Goal: Check status: Check status

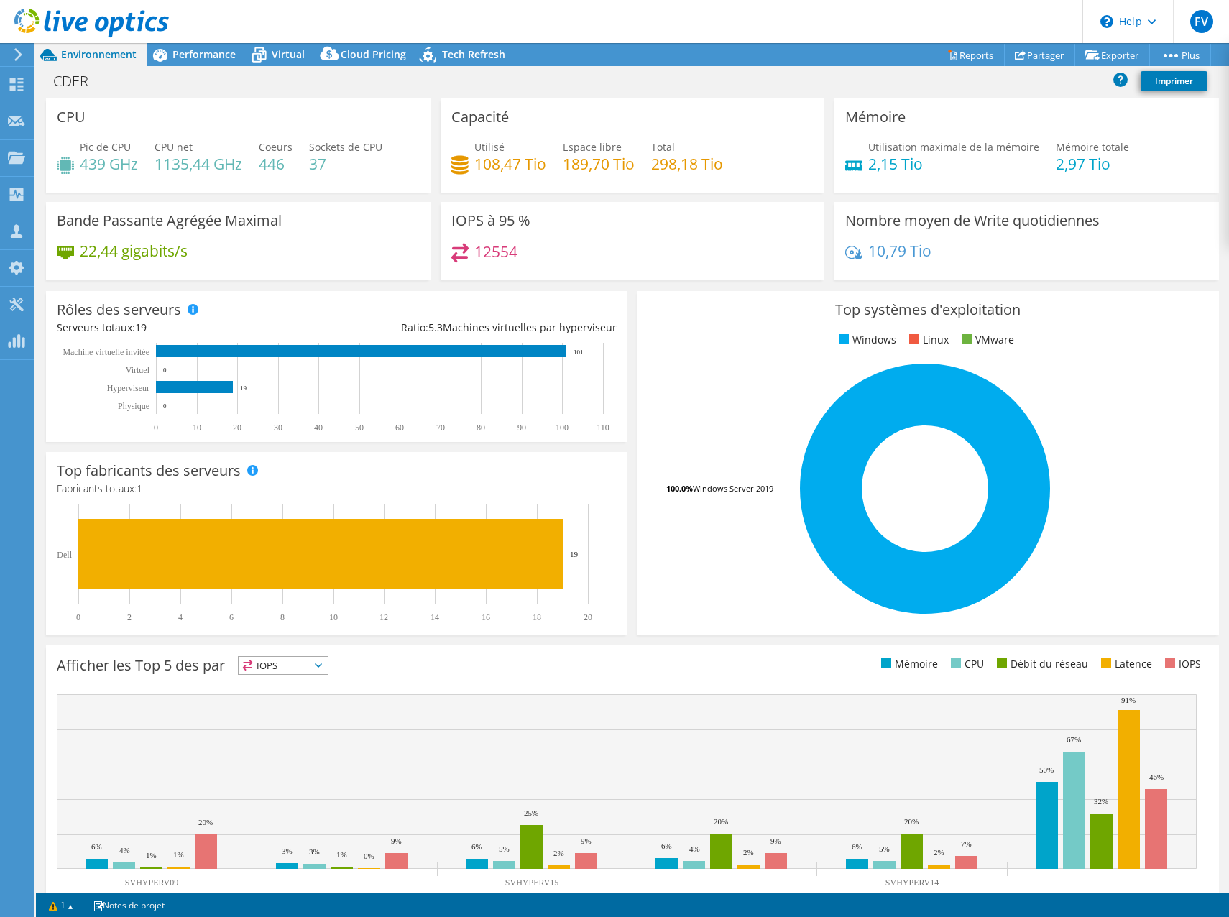
select select "USD"
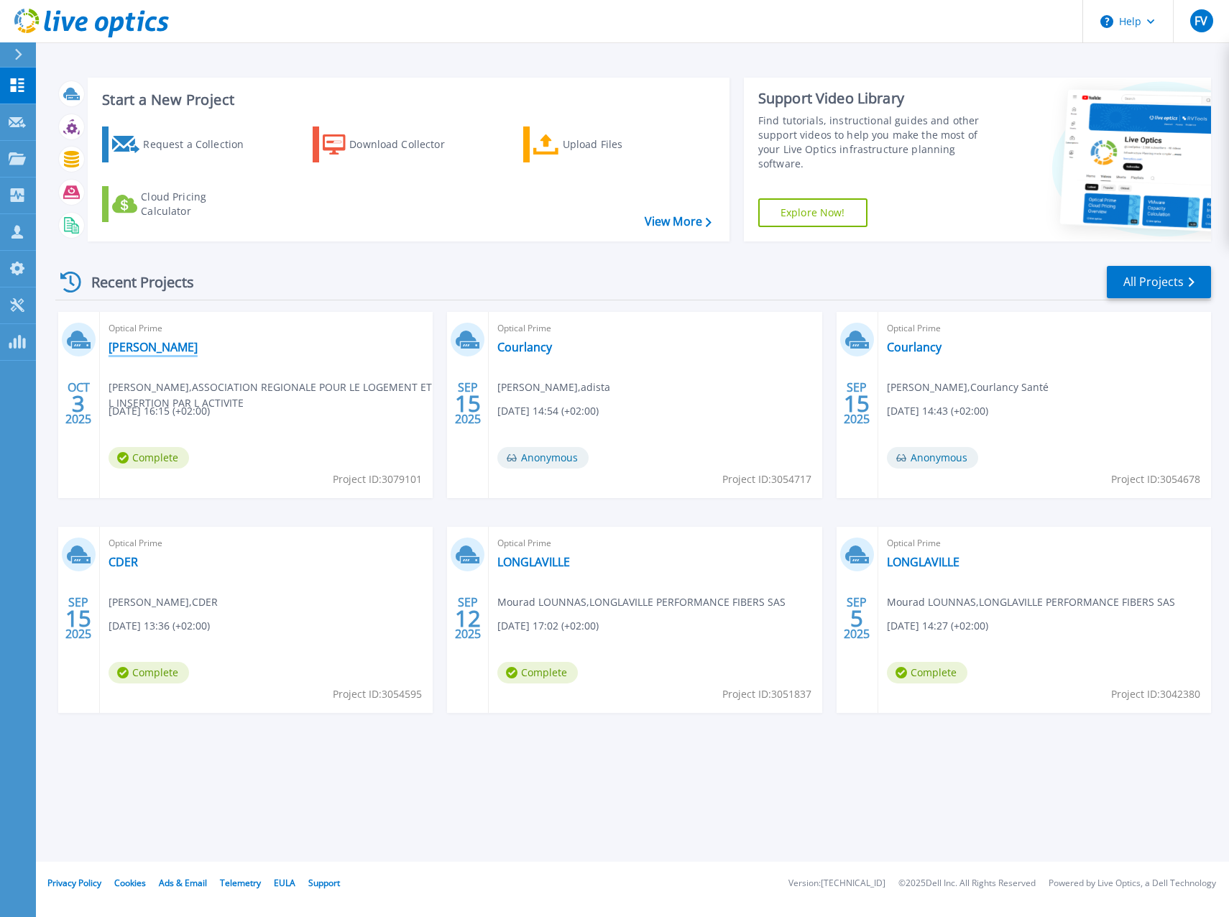
click at [134, 343] on link "[PERSON_NAME]" at bounding box center [153, 347] width 89 height 14
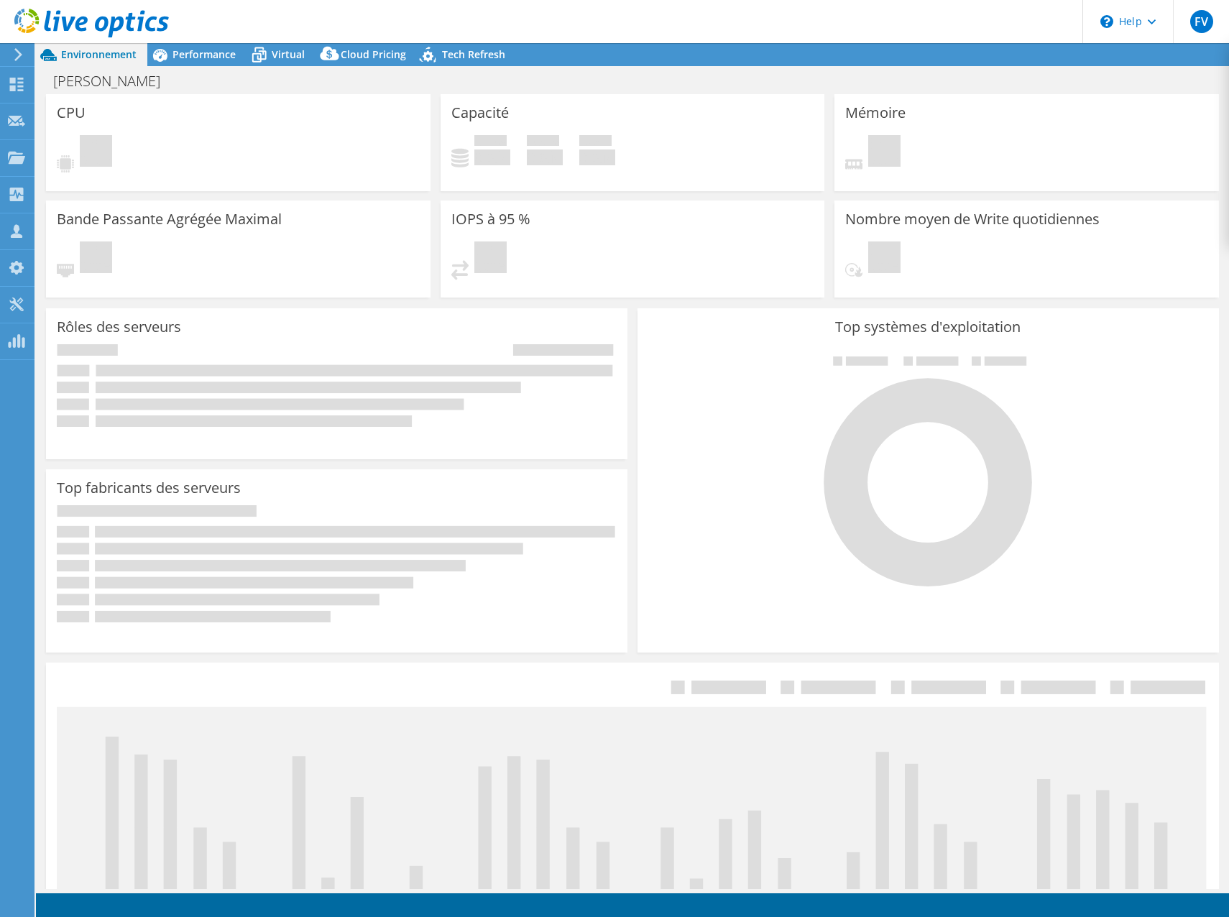
select select "USD"
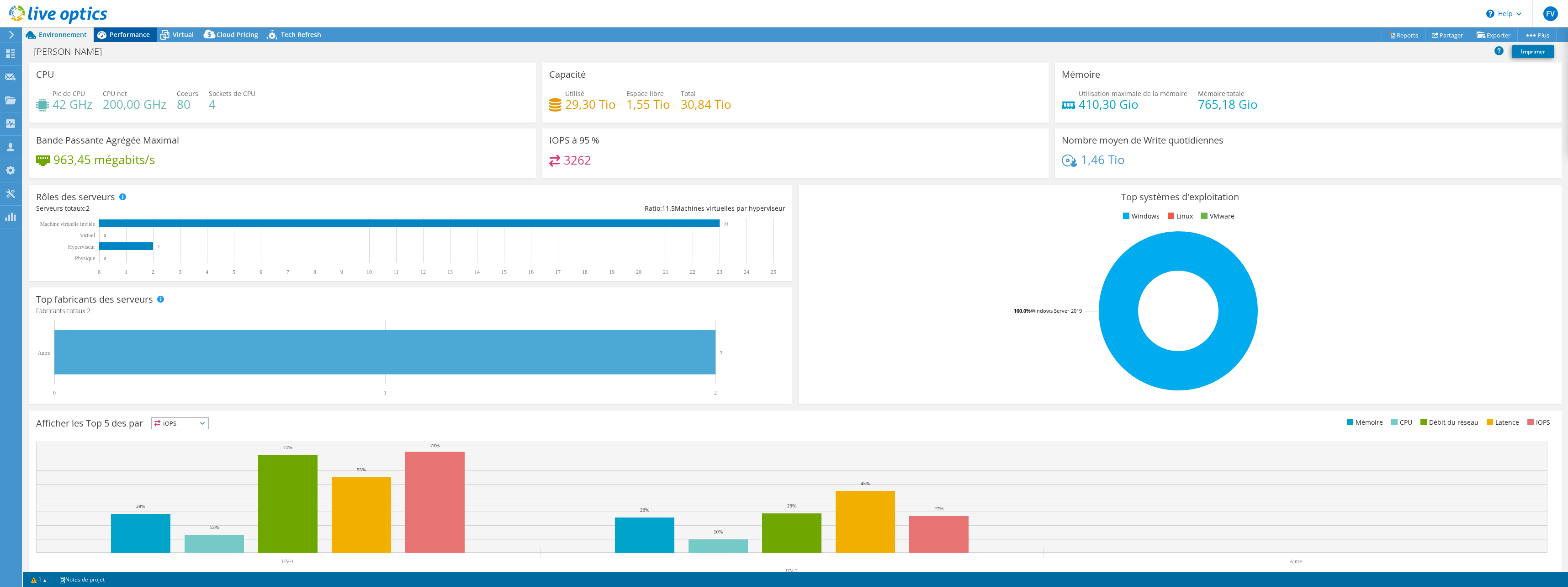
click at [132, 34] on span "Performance" at bounding box center [129, 34] width 40 height 9
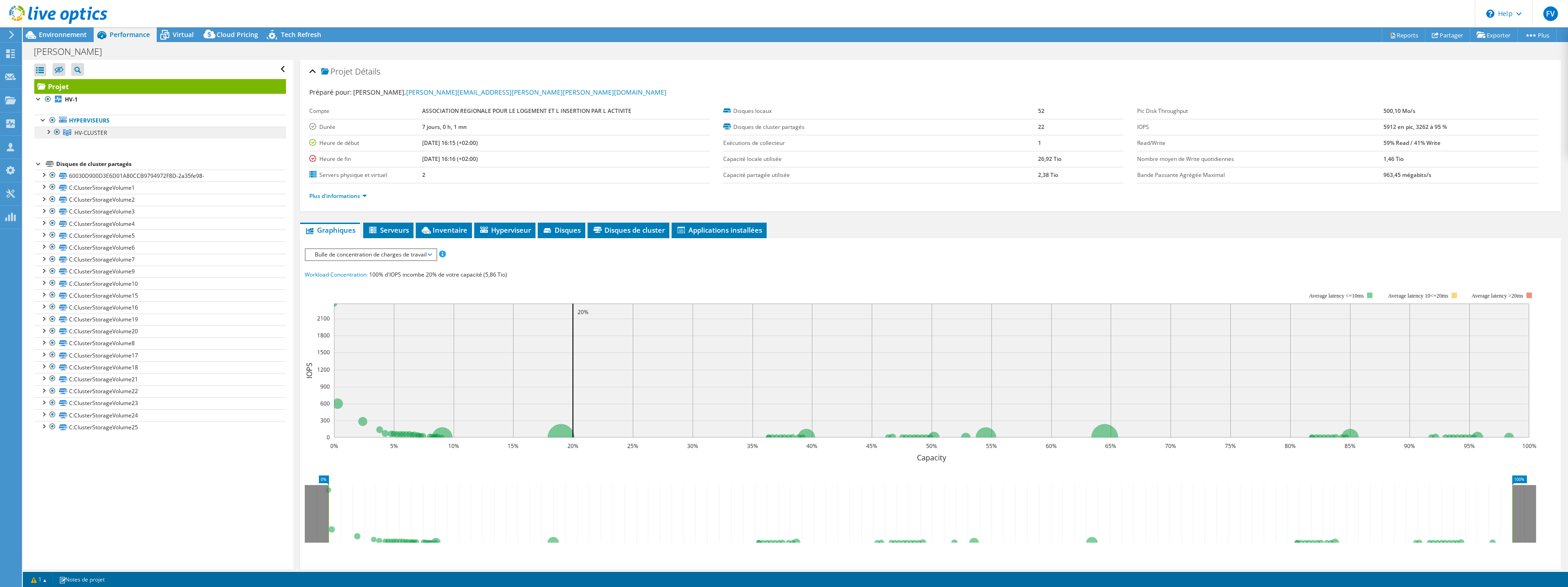
click at [97, 137] on link "HV-CLUSTER" at bounding box center [160, 132] width 252 height 12
